Goal: Information Seeking & Learning: Learn about a topic

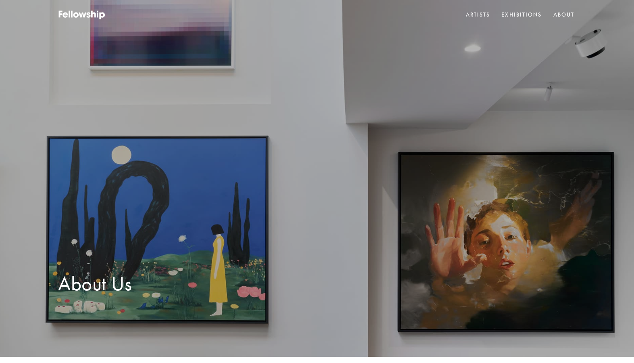
click at [12, 91] on img at bounding box center [317, 178] width 634 height 357
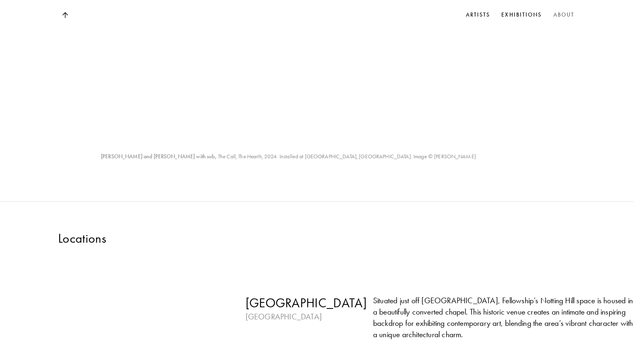
scroll to position [1498, 0]
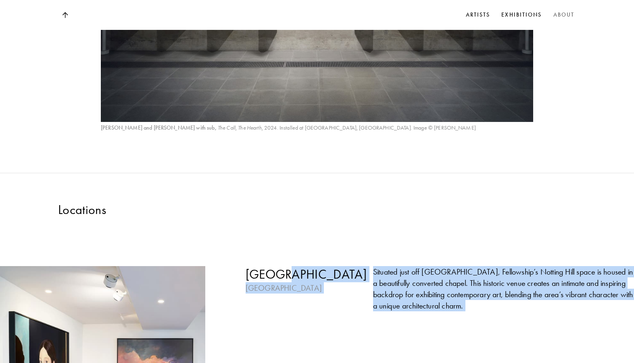
drag, startPoint x: 363, startPoint y: 176, endPoint x: 403, endPoint y: 345, distance: 174.1
click at [403, 345] on div "[GEOGRAPHIC_DATA] [GEOGRAPHIC_DATA] Situated just off [GEOGRAPHIC_DATA], Fellow…" at bounding box center [317, 368] width 634 height 303
copy div "[GEOGRAPHIC_DATA] Situated just off [GEOGRAPHIC_DATA], Fellowship’s Notting Hil…"
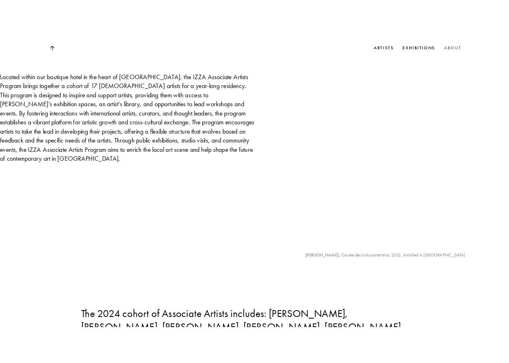
scroll to position [3124, 0]
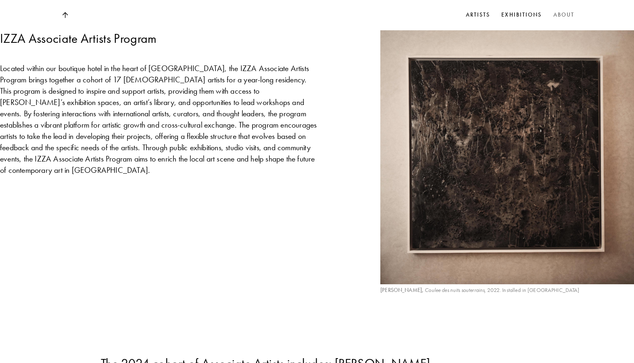
drag, startPoint x: 453, startPoint y: 121, endPoint x: 83, endPoint y: 77, distance: 373.0
click at [83, 77] on div "Fellowship recognizes the vital role that residencies play in nurturing artisti…" at bounding box center [317, 369] width 634 height 1049
copy div "The 2024 cohort of Associate Artists includes: [PERSON_NAME], [PERSON_NAME], [P…"
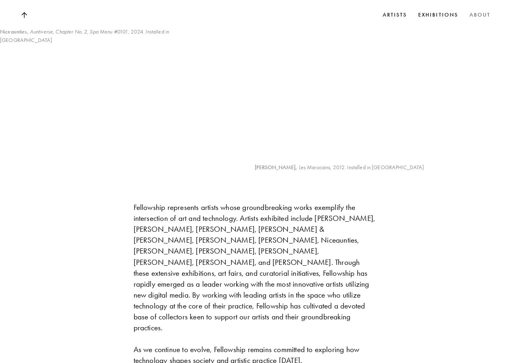
scroll to position [704, 0]
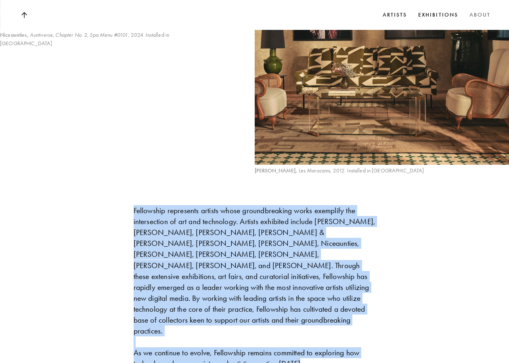
drag, startPoint x: 316, startPoint y: 318, endPoint x: 131, endPoint y: 173, distance: 235.3
click at [131, 173] on div "Founded in [GEOGRAPHIC_DATA] (2021), Fellowship is dedicated to supporting and …" at bounding box center [254, 189] width 509 height 1214
copy div "Fellowship represents artists whose groundbreaking works exemplify the intersec…"
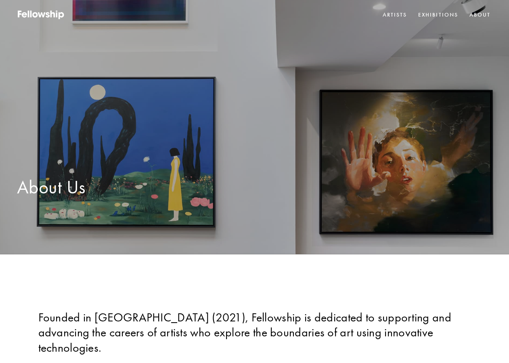
scroll to position [0, 0]
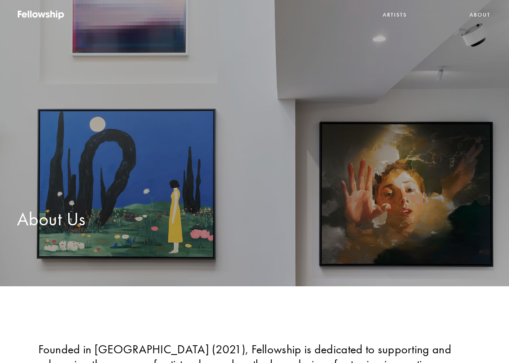
click at [428, 15] on link "Exhibitions" at bounding box center [437, 15] width 43 height 12
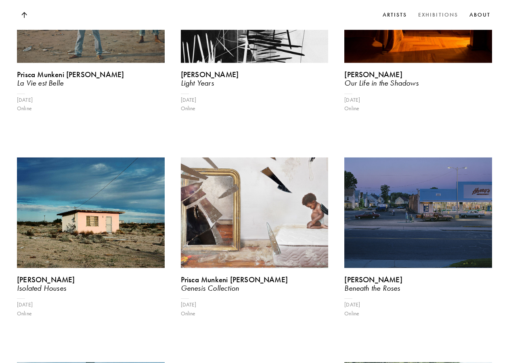
scroll to position [5564, 0]
